Goal: Task Accomplishment & Management: Manage account settings

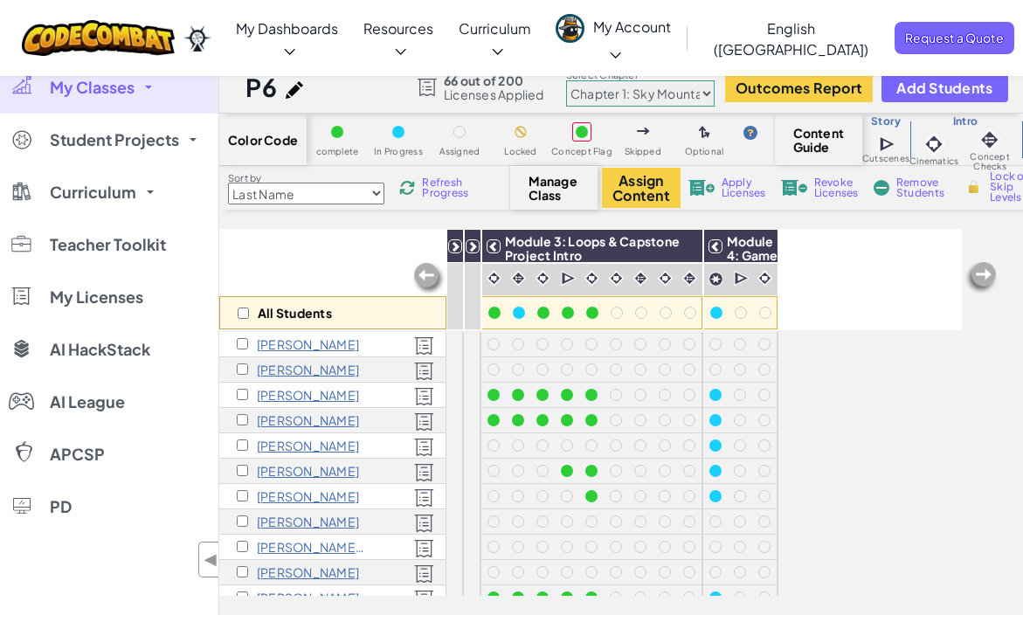
click at [105, 85] on span "My Classes" at bounding box center [92, 88] width 85 height 16
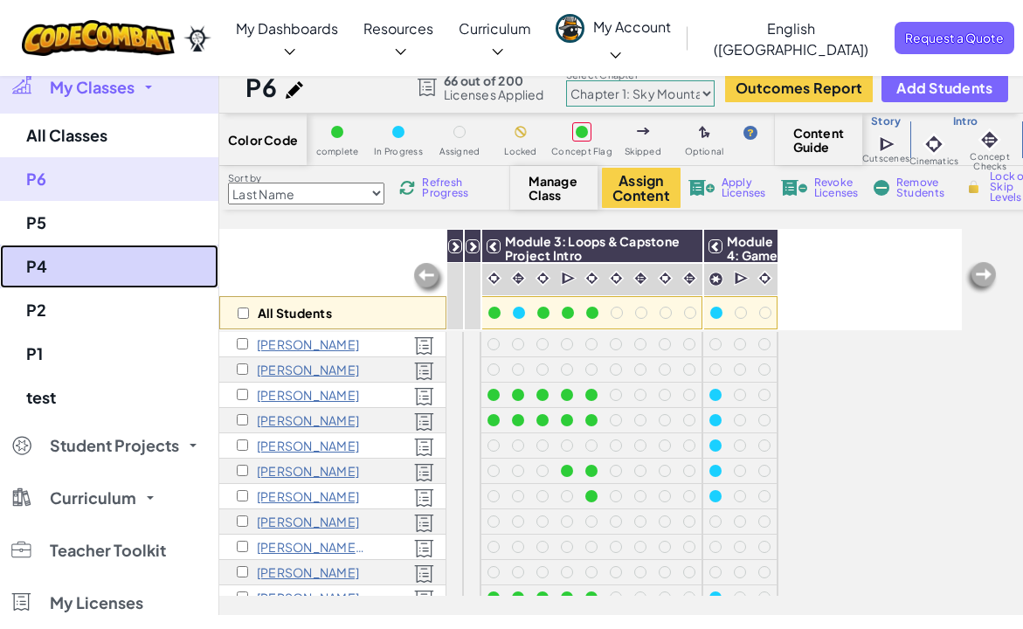
click at [85, 266] on link "P4" at bounding box center [109, 267] width 218 height 44
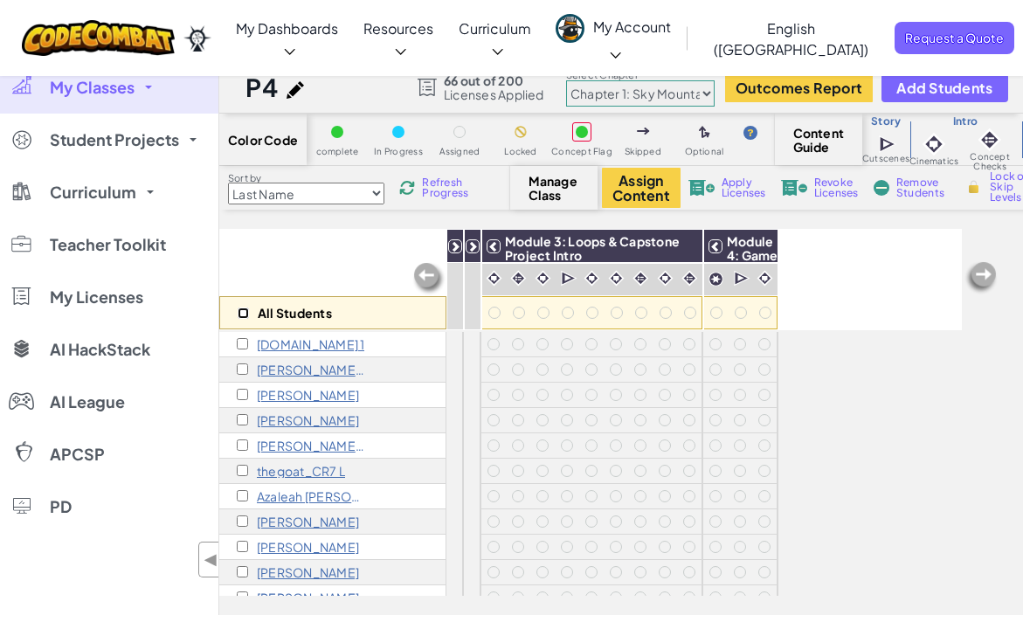
click at [240, 312] on input "checkbox" at bounding box center [243, 313] width 11 height 11
checkbox input "true"
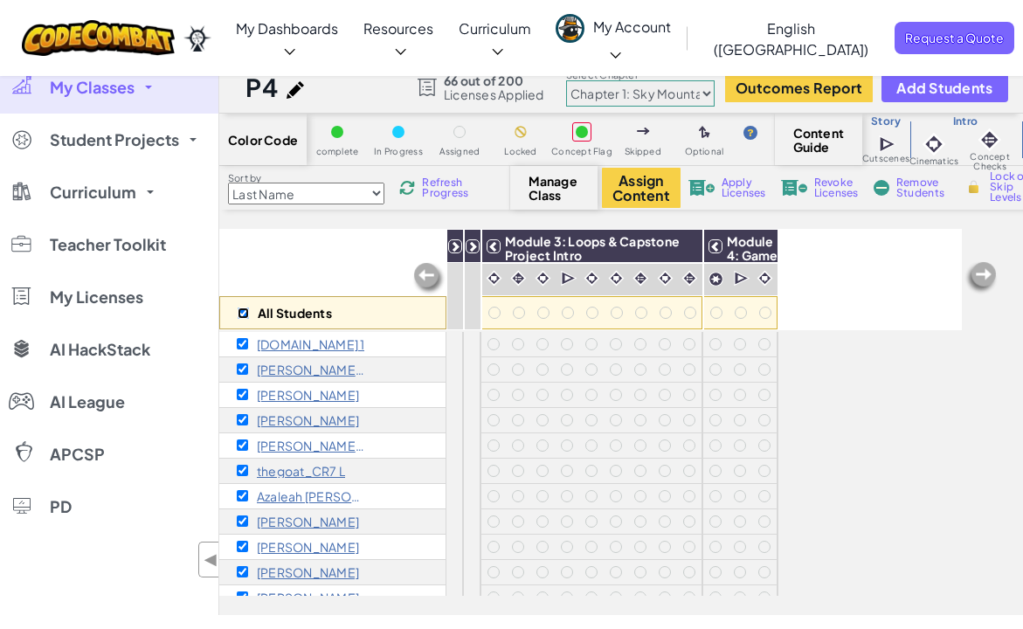
checkbox input "true"
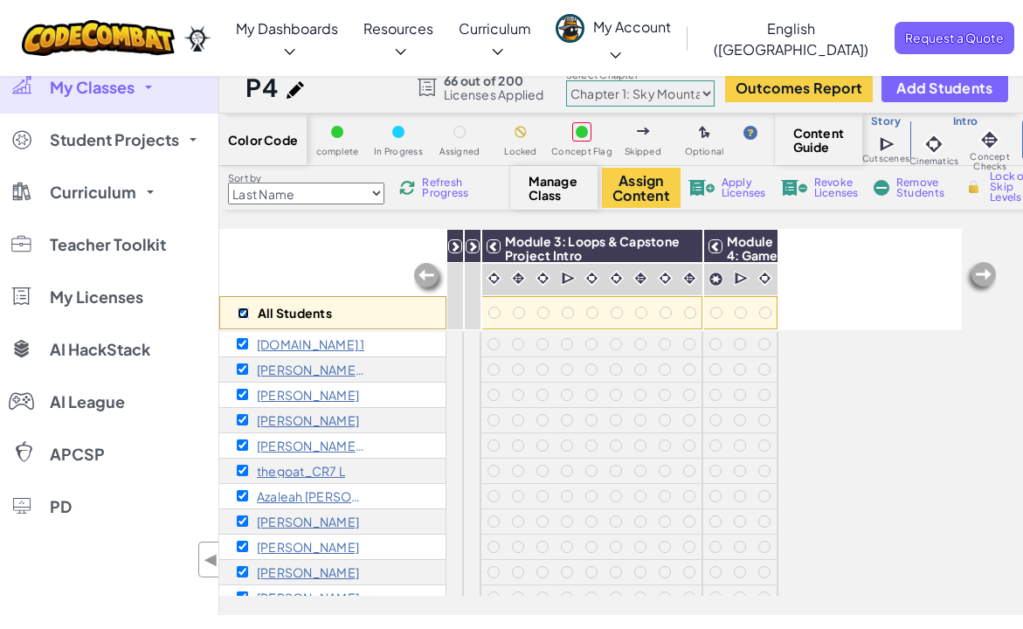
checkbox input "true"
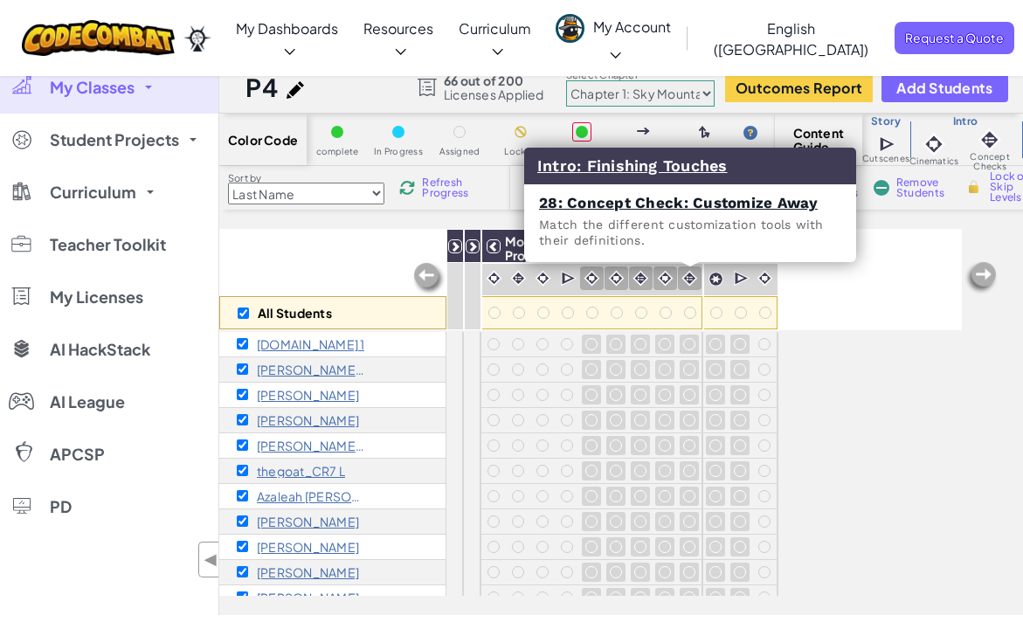
click at [687, 274] on img at bounding box center [689, 278] width 17 height 17
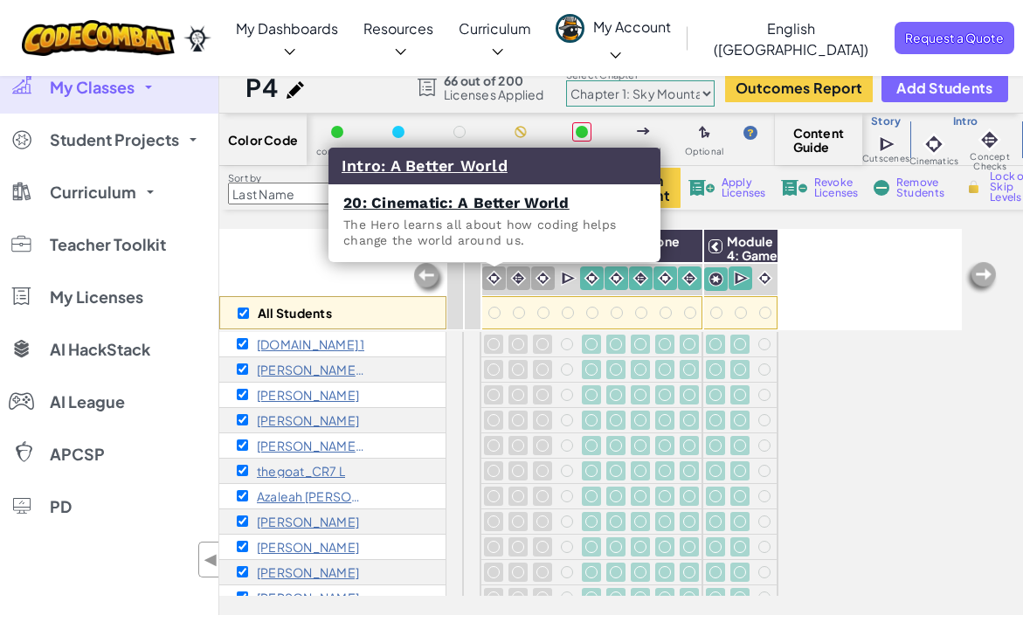
click at [499, 279] on img at bounding box center [494, 278] width 17 height 17
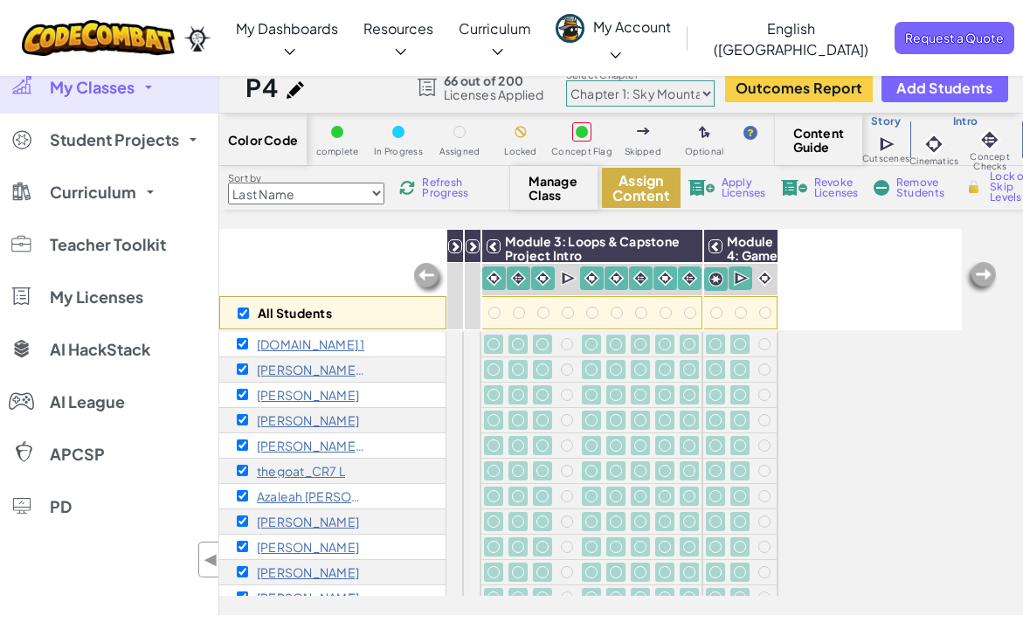
click at [646, 182] on button "Assign Content" at bounding box center [641, 188] width 79 height 40
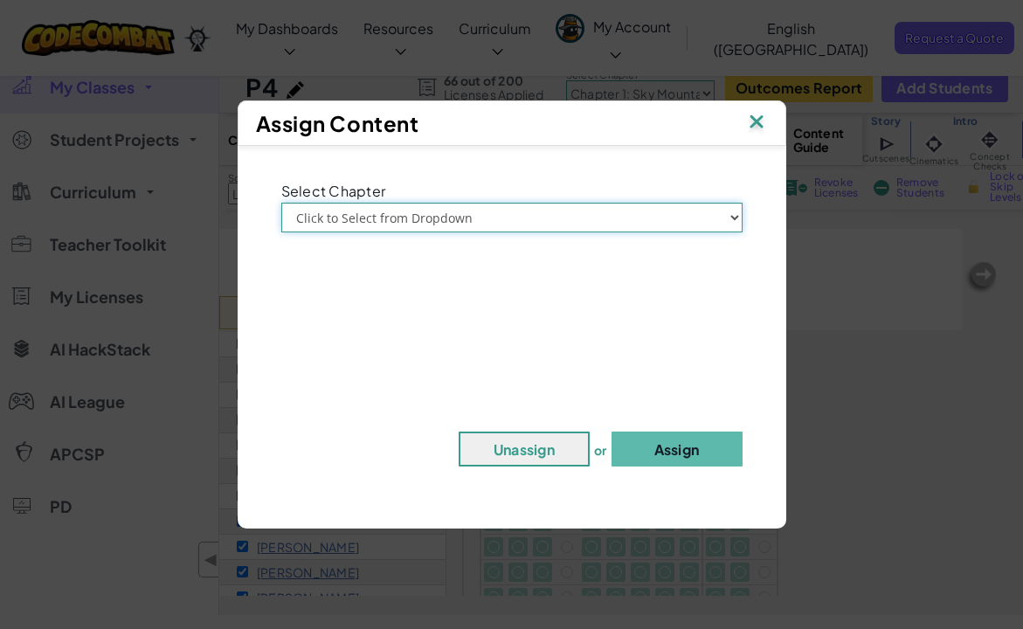
click at [599, 230] on select "Click to Select from Dropdown Chapter 1: [GEOGRAPHIC_DATA] Chapter 2: The Moon …" at bounding box center [511, 218] width 461 height 30
select select "Chapter 1: Sky Mountain"
click at [281, 203] on select "Click to Select from Dropdown Chapter 1: [GEOGRAPHIC_DATA] Chapter 2: The Moon …" at bounding box center [511, 218] width 461 height 30
click at [660, 446] on button "Assign" at bounding box center [677, 449] width 131 height 35
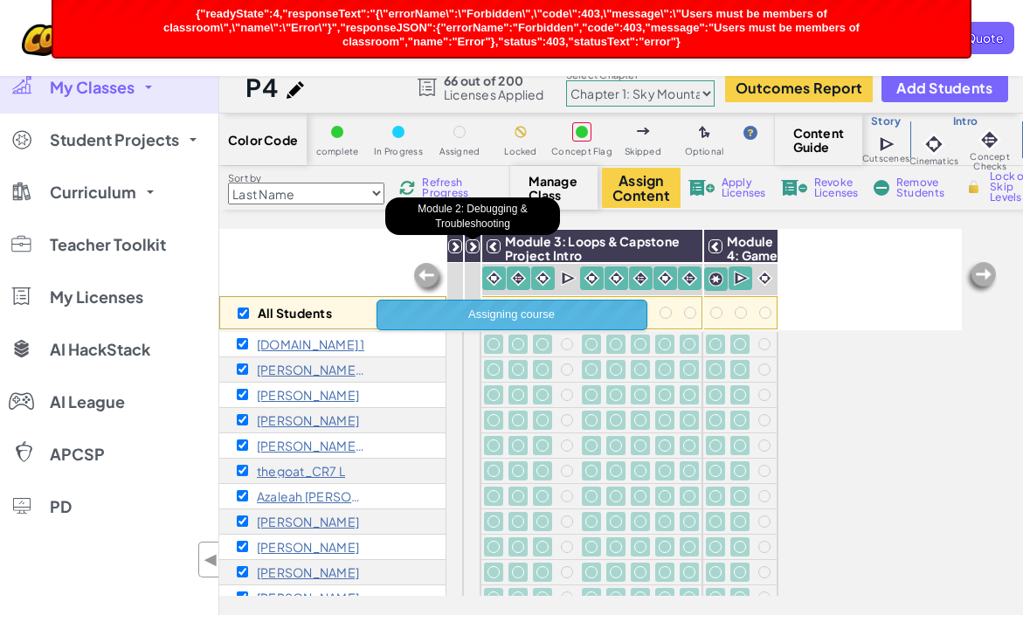
click at [474, 248] on icon at bounding box center [473, 246] width 12 height 12
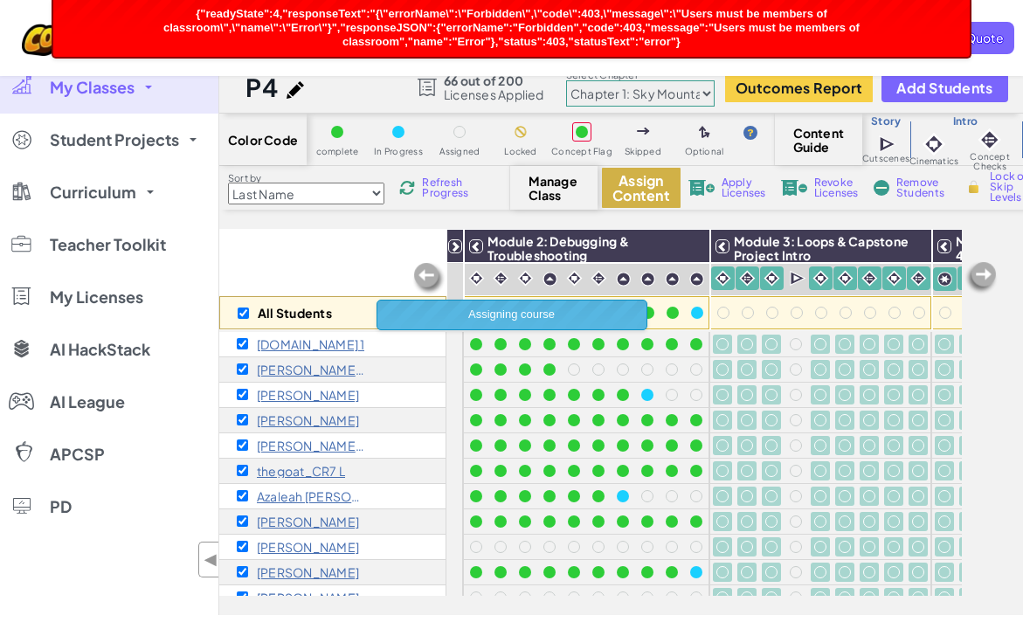
click at [644, 188] on button "Assign Content" at bounding box center [641, 188] width 79 height 40
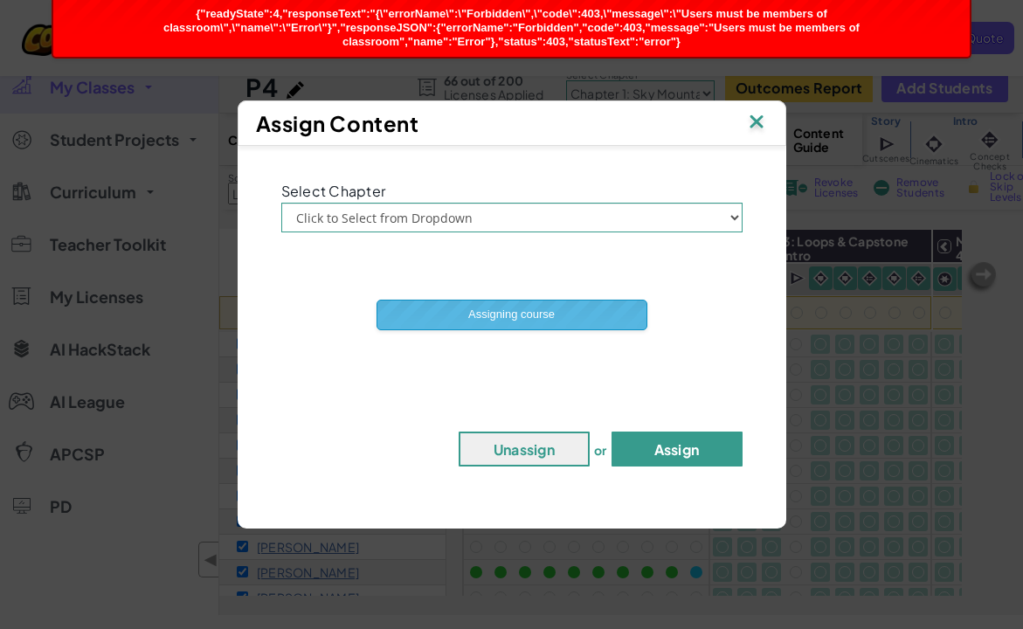
click at [702, 453] on button "Assign" at bounding box center [677, 449] width 131 height 35
click at [629, 220] on select "Click to Select from Dropdown Chapter 1: [GEOGRAPHIC_DATA] Chapter 2: The Moon …" at bounding box center [511, 218] width 461 height 30
select select "Chapter 1: Sky Mountain"
click at [281, 203] on select "Click to Select from Dropdown Chapter 1: [GEOGRAPHIC_DATA] Chapter 2: The Moon …" at bounding box center [511, 218] width 461 height 30
click at [658, 460] on button "Assign" at bounding box center [677, 449] width 131 height 35
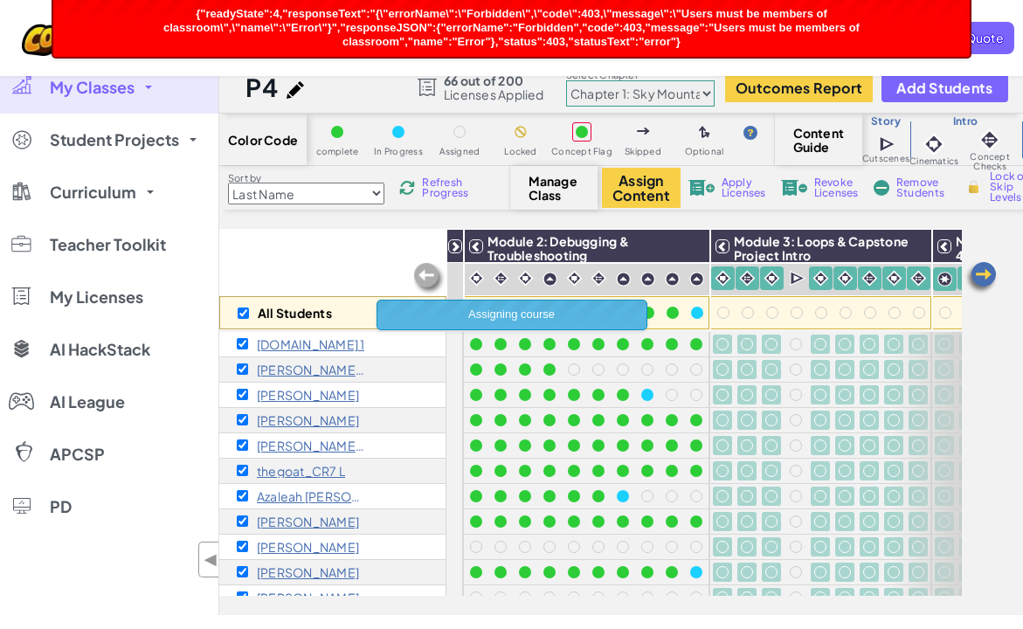
click at [455, 193] on span "Refresh Progress" at bounding box center [449, 187] width 54 height 21
click at [439, 193] on span "Refresh Progress" at bounding box center [449, 187] width 54 height 21
click at [335, 247] on div "All Students" at bounding box center [332, 279] width 227 height 101
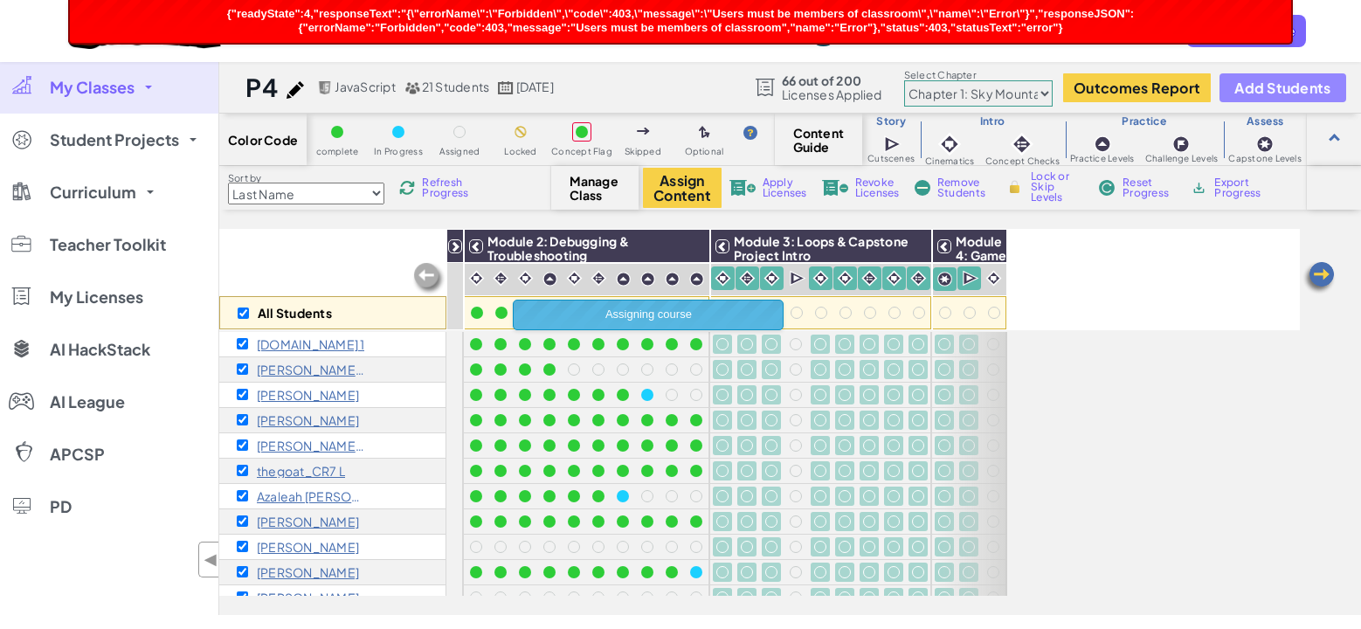
click at [1022, 91] on span "Add Students" at bounding box center [1282, 87] width 96 height 15
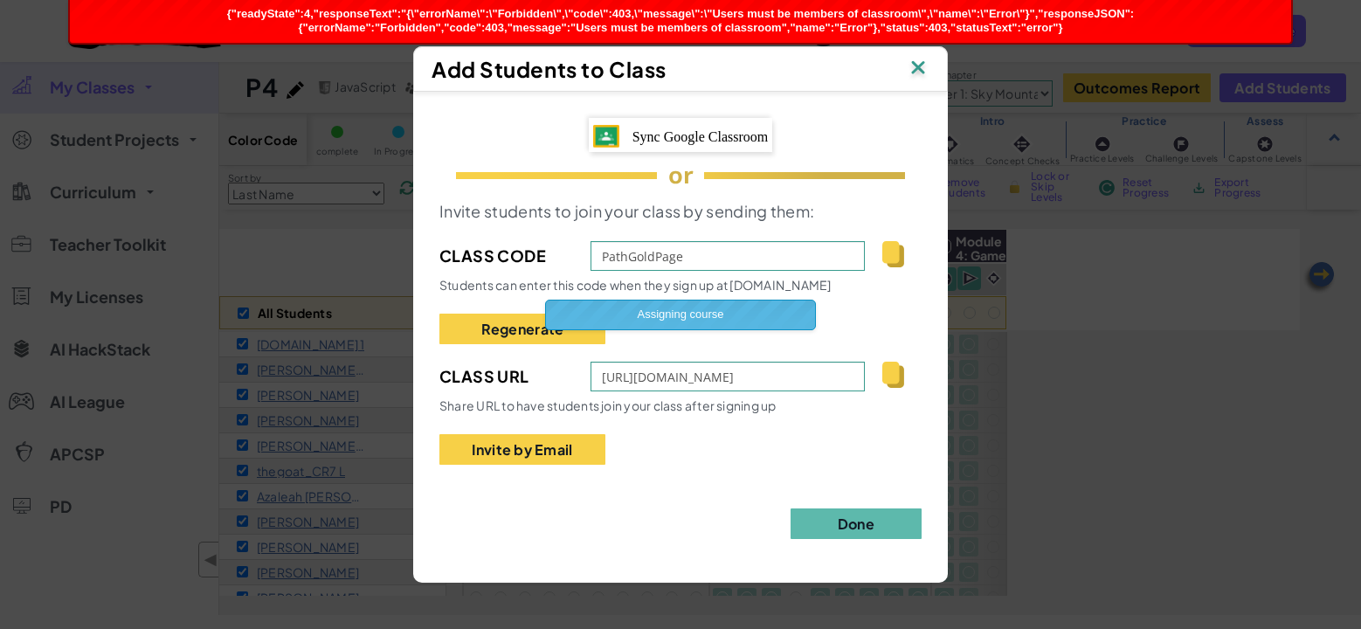
click at [692, 140] on span "Sync Google Classroom" at bounding box center [701, 136] width 136 height 15
click at [916, 67] on img at bounding box center [918, 69] width 23 height 26
